Goal: Information Seeking & Learning: Learn about a topic

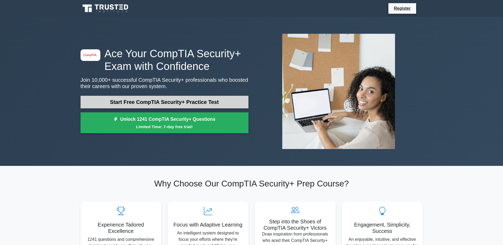
click at [197, 99] on link "Start Free CompTIA Security+ Practice Test" at bounding box center [165, 102] width 168 height 13
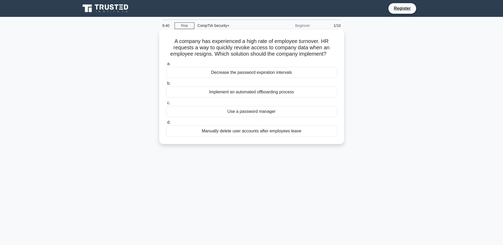
click at [295, 133] on div "Manually delete user accounts after employees leave" at bounding box center [251, 131] width 171 height 11
click at [166, 124] on input "d. Manually delete user accounts after employees leave" at bounding box center [166, 122] width 0 height 3
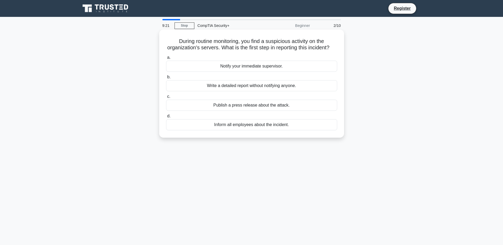
click at [247, 72] on div "Notify your immediate supervisor." at bounding box center [251, 66] width 171 height 11
click at [166, 59] on input "a. Notify your immediate supervisor." at bounding box center [166, 57] width 0 height 3
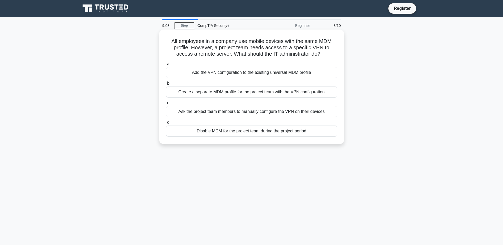
click at [198, 91] on div "Create a separate MDM profile for the project team with the VPN configuration" at bounding box center [251, 92] width 171 height 11
click at [166, 85] on input "b. Create a separate MDM profile for the project team with the VPN configuration" at bounding box center [166, 83] width 0 height 3
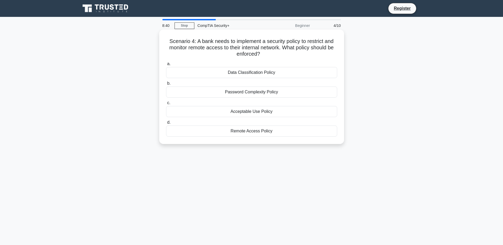
click at [270, 110] on div "Acceptable Use Policy" at bounding box center [251, 111] width 171 height 11
click at [166, 105] on input "c. Acceptable Use Policy" at bounding box center [166, 102] width 0 height 3
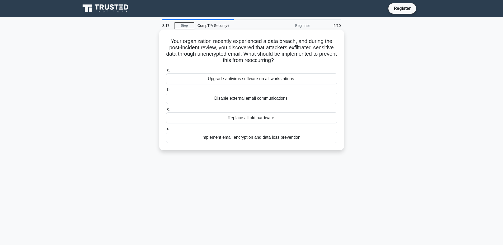
click at [262, 138] on div "Implement email encryption and data loss prevention." at bounding box center [251, 137] width 171 height 11
click at [166, 131] on input "d. Implement email encryption and data loss prevention." at bounding box center [166, 128] width 0 height 3
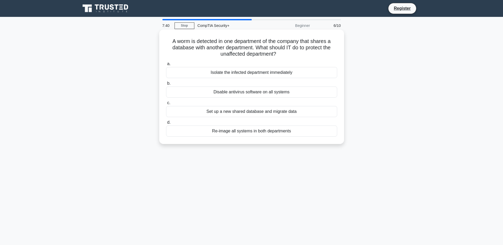
click at [259, 73] on div "Isolate the infected department immediately" at bounding box center [251, 72] width 171 height 11
click at [166, 66] on input "a. Isolate the infected department immediately" at bounding box center [166, 63] width 0 height 3
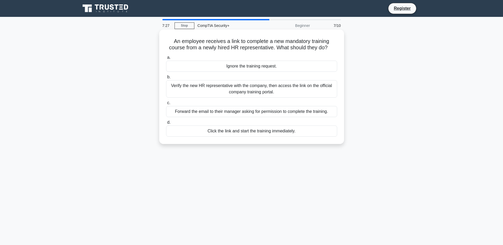
click at [273, 90] on div "Verify the new HR representative with the company, then access the link on the …" at bounding box center [251, 88] width 171 height 17
click at [166, 79] on input "b. Verify the new HR representative with the company, then access the link on t…" at bounding box center [166, 77] width 0 height 3
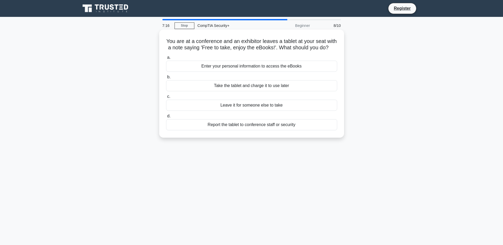
click at [269, 130] on div "Report the tablet to conference staff or security" at bounding box center [251, 124] width 171 height 11
click at [166, 118] on input "d. Report the tablet to conference staff or security" at bounding box center [166, 116] width 0 height 3
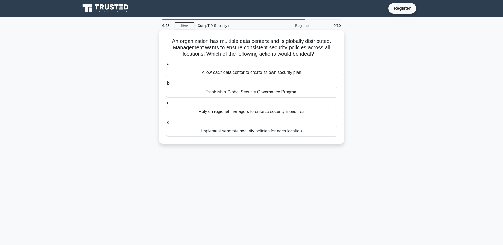
click at [307, 92] on div "Establish a Global Security Governance Program" at bounding box center [251, 92] width 171 height 11
click at [166, 85] on input "b. Establish a Global Security Governance Program" at bounding box center [166, 83] width 0 height 3
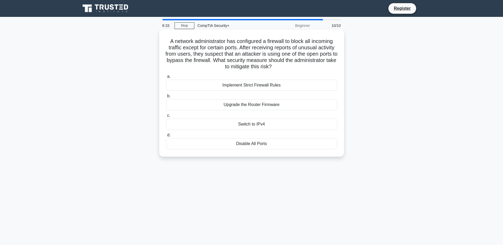
click at [277, 86] on div "Implement Strict Firewall Rules" at bounding box center [251, 85] width 171 height 11
click at [166, 78] on input "a. Implement Strict Firewall Rules" at bounding box center [166, 76] width 0 height 3
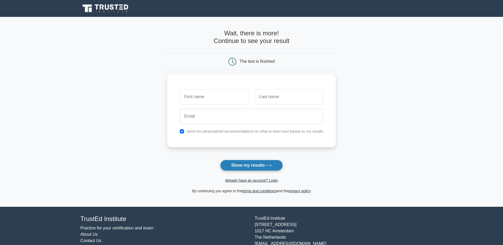
click at [259, 166] on button "Show my results" at bounding box center [251, 165] width 62 height 11
type input "[PERSON_NAME]"
type input "Doe"
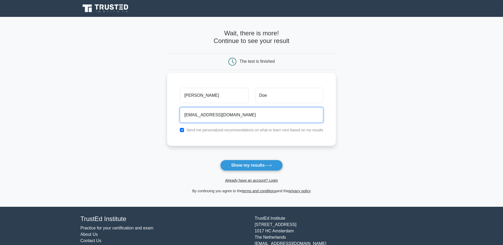
type input "abc@abc.com"
click at [182, 130] on input "checkbox" at bounding box center [182, 130] width 4 height 4
checkbox input "false"
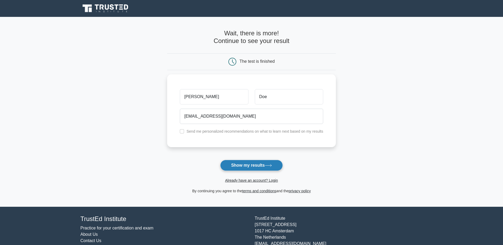
click at [233, 164] on button "Show my results" at bounding box center [251, 165] width 62 height 11
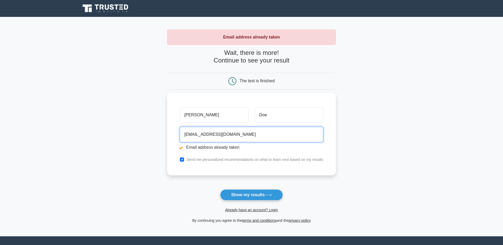
click at [202, 134] on input "[EMAIL_ADDRESS][DOMAIN_NAME]" at bounding box center [251, 134] width 143 height 15
type input "[EMAIL_ADDRESS][DOMAIN_NAME]"
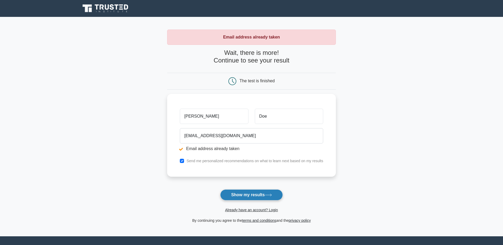
click at [237, 194] on button "Show my results" at bounding box center [251, 195] width 62 height 11
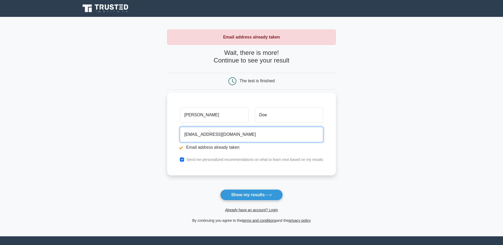
click at [204, 137] on input "abc@abcd.com" at bounding box center [251, 134] width 143 height 15
type input "abc@abcdefg.com"
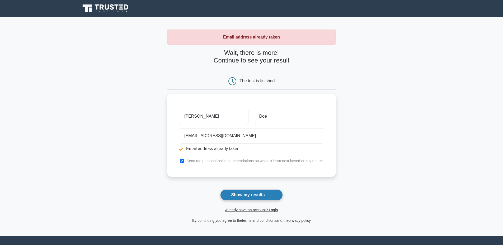
click at [240, 192] on button "Show my results" at bounding box center [251, 195] width 62 height 11
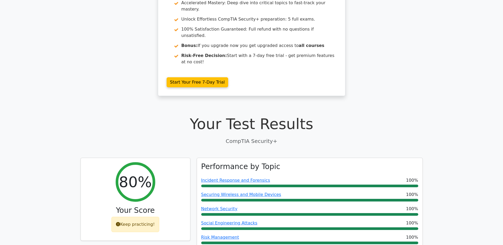
scroll to position [79, 0]
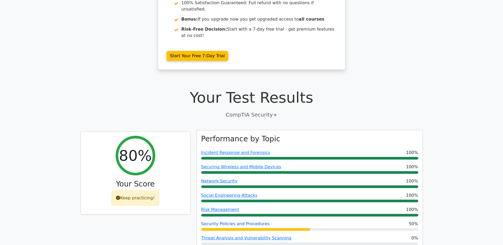
click at [249, 222] on link "Security Policies and Procedures" at bounding box center [235, 224] width 68 height 5
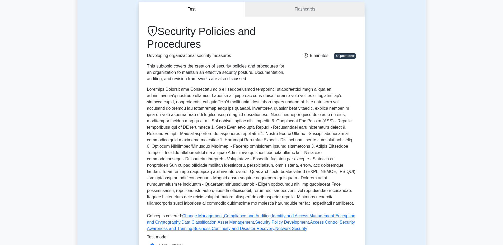
scroll to position [132, 0]
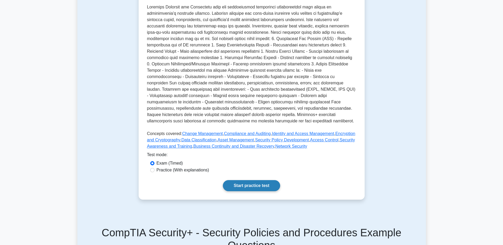
click at [254, 189] on link "Start practice test" at bounding box center [251, 185] width 57 height 11
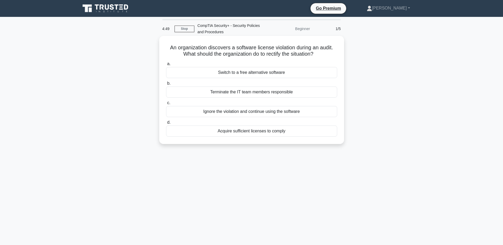
click at [266, 130] on div "Acquire sufficient licenses to comply" at bounding box center [251, 131] width 171 height 11
click at [166, 124] on input "d. Acquire sufficient licenses to comply" at bounding box center [166, 122] width 0 height 3
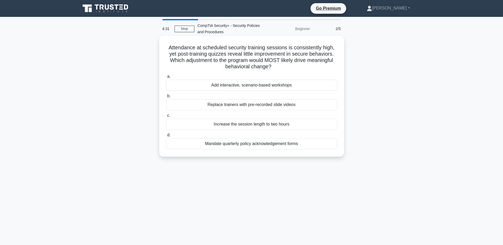
click at [256, 107] on div "Replace trainers with pre-recorded slide videos" at bounding box center [251, 104] width 171 height 11
click at [166, 98] on input "b. Replace trainers with pre-recorded slide videos" at bounding box center [166, 96] width 0 height 3
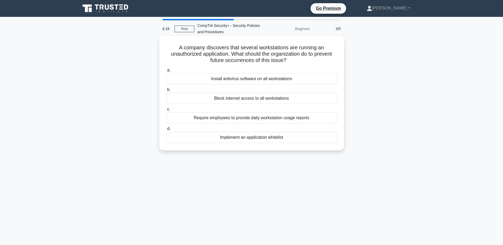
click at [275, 138] on div "Implement an application whitelist" at bounding box center [251, 137] width 171 height 11
click at [166, 131] on input "d. Implement an application whitelist" at bounding box center [166, 128] width 0 height 3
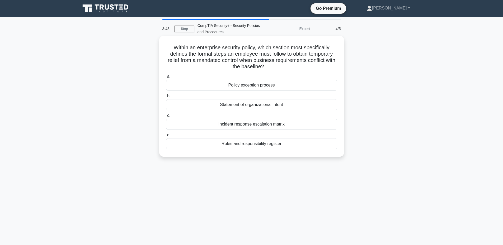
click at [255, 84] on div "Policy exception process" at bounding box center [251, 85] width 171 height 11
click at [166, 78] on input "a. Policy exception process" at bounding box center [166, 76] width 0 height 3
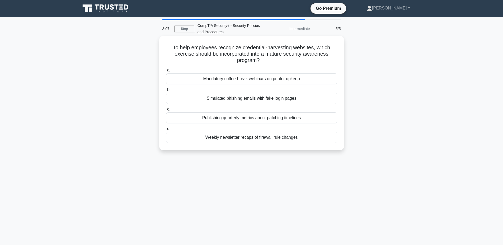
click at [302, 101] on div "Simulated phishing emails with fake login pages" at bounding box center [251, 98] width 171 height 11
click at [166, 92] on input "b. Simulated phishing emails with fake login pages" at bounding box center [166, 89] width 0 height 3
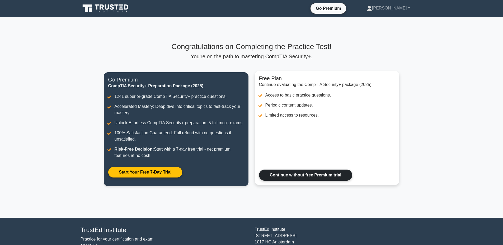
scroll to position [31, 0]
